Goal: Task Accomplishment & Management: Manage account settings

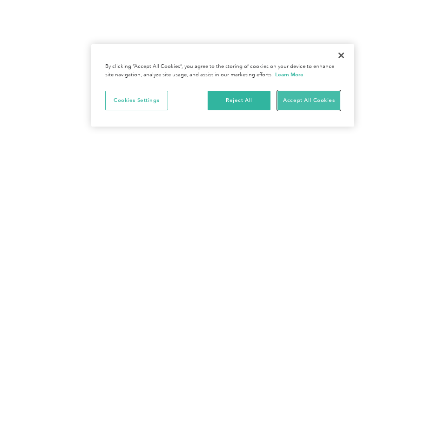
click at [318, 100] on button "Accept All Cookies" at bounding box center [308, 101] width 63 height 20
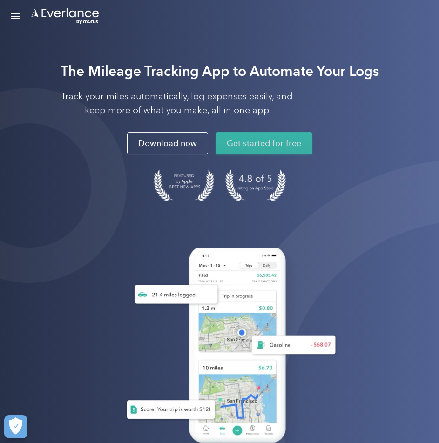
click at [259, 143] on link "Get started for free" at bounding box center [263, 143] width 97 height 22
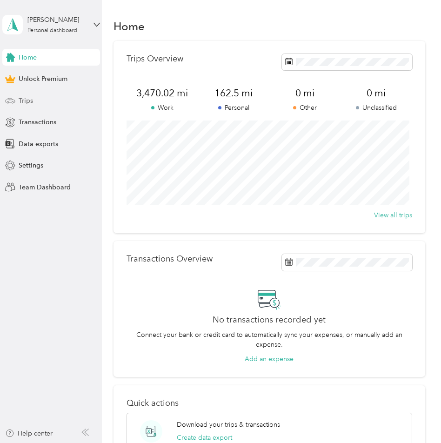
click at [27, 101] on span "Trips" at bounding box center [26, 101] width 14 height 10
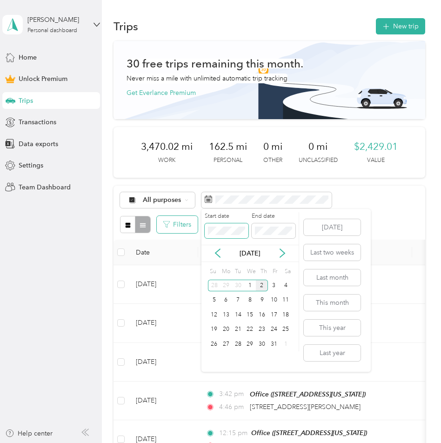
click at [184, 230] on body "[PERSON_NAME] Personal dashboard Home Unlock Premium Trips Transactions Data ex…" at bounding box center [218, 221] width 436 height 443
click at [220, 254] on icon at bounding box center [217, 252] width 9 height 9
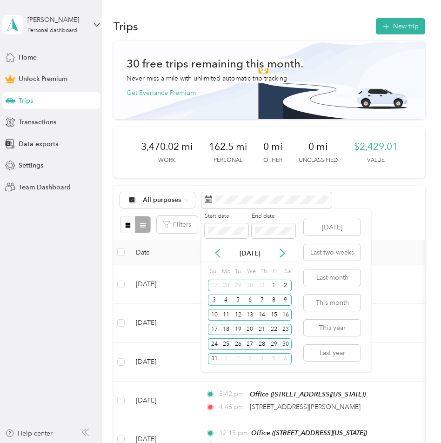
click at [220, 254] on icon at bounding box center [217, 252] width 9 height 9
click at [240, 287] on div "1" at bounding box center [238, 285] width 12 height 12
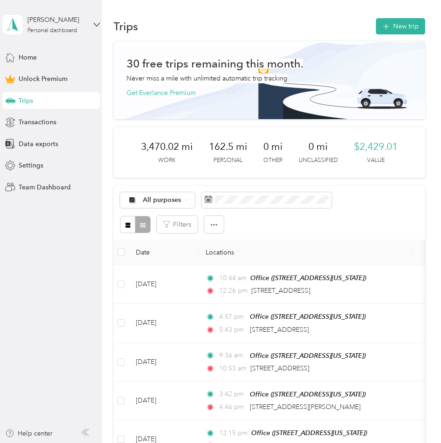
click at [393, 207] on div "All purposes" at bounding box center [269, 200] width 299 height 16
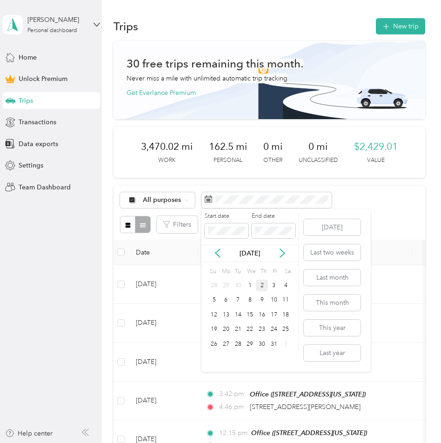
click at [259, 286] on div "2" at bounding box center [262, 285] width 12 height 12
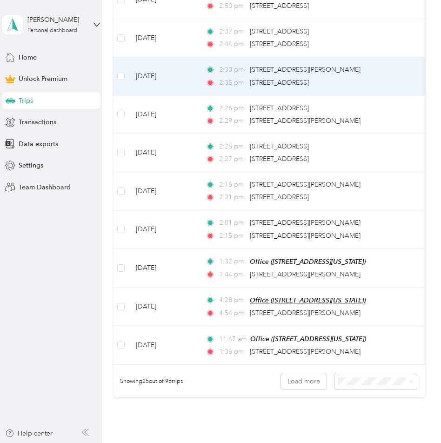
scroll to position [947, 0]
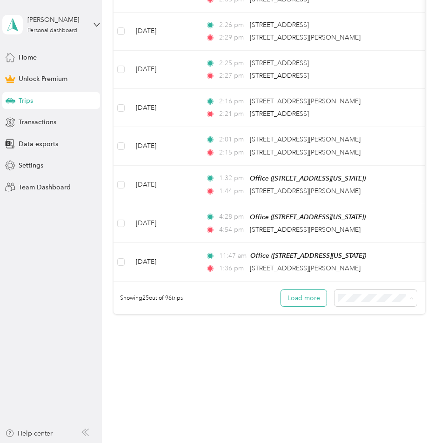
click at [281, 300] on button "Load more" at bounding box center [304, 298] width 46 height 16
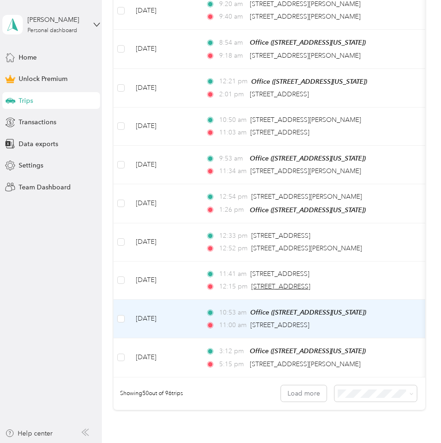
scroll to position [1903, 0]
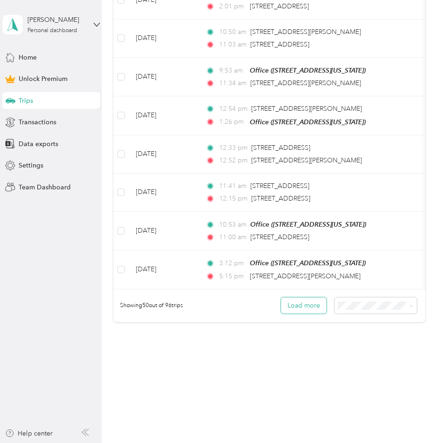
click at [308, 297] on button "Load more" at bounding box center [304, 305] width 46 height 16
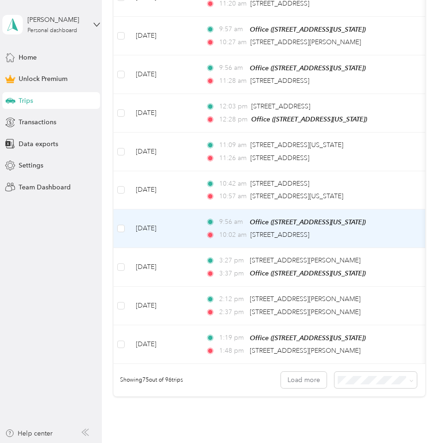
scroll to position [2859, 0]
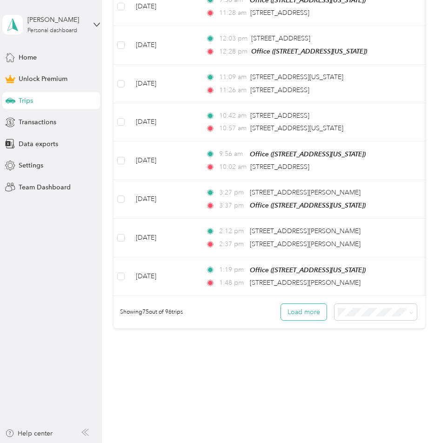
click at [302, 304] on button "Load more" at bounding box center [304, 312] width 46 height 16
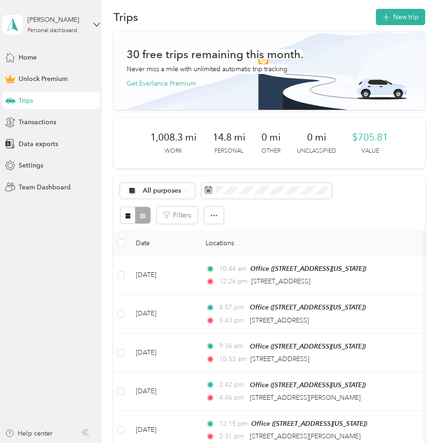
scroll to position [0, 0]
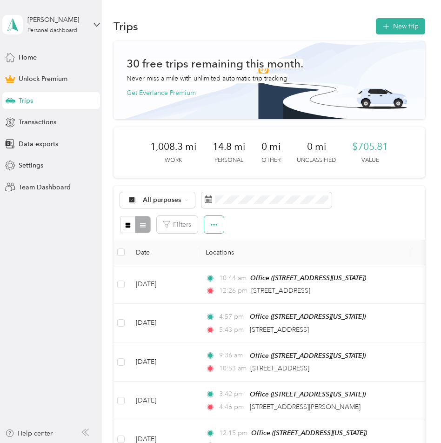
click at [213, 221] on icon "button" at bounding box center [214, 224] width 7 height 7
click at [189, 229] on button "Filters" at bounding box center [177, 224] width 41 height 17
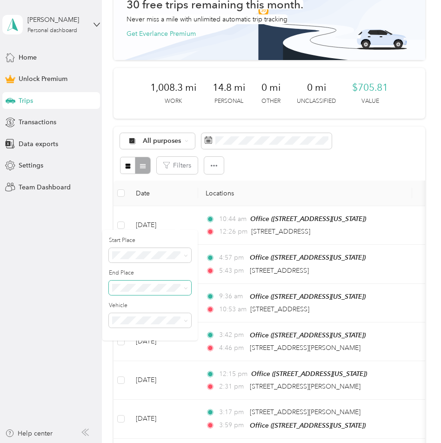
scroll to position [124, 0]
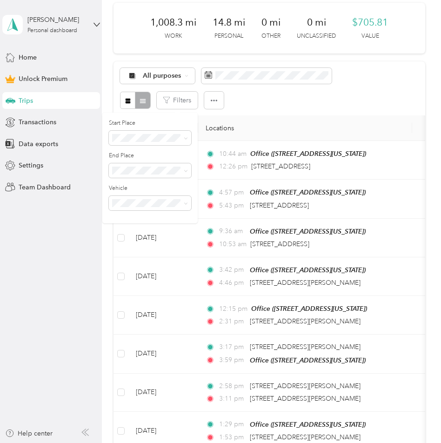
click at [391, 76] on div "All purposes" at bounding box center [269, 76] width 299 height 16
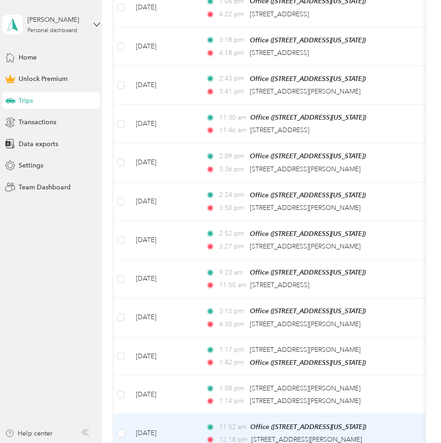
scroll to position [1213, 0]
